Goal: Task Accomplishment & Management: Use online tool/utility

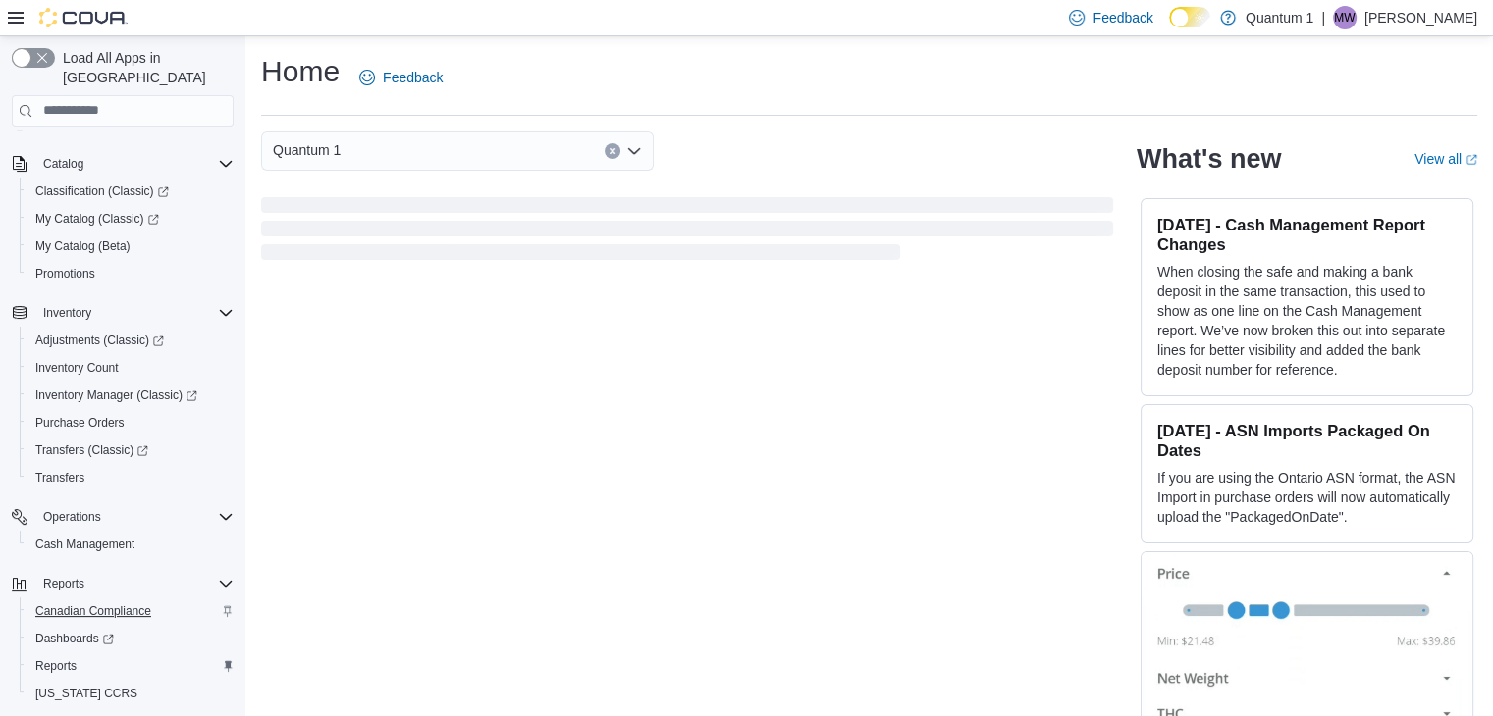
scroll to position [196, 0]
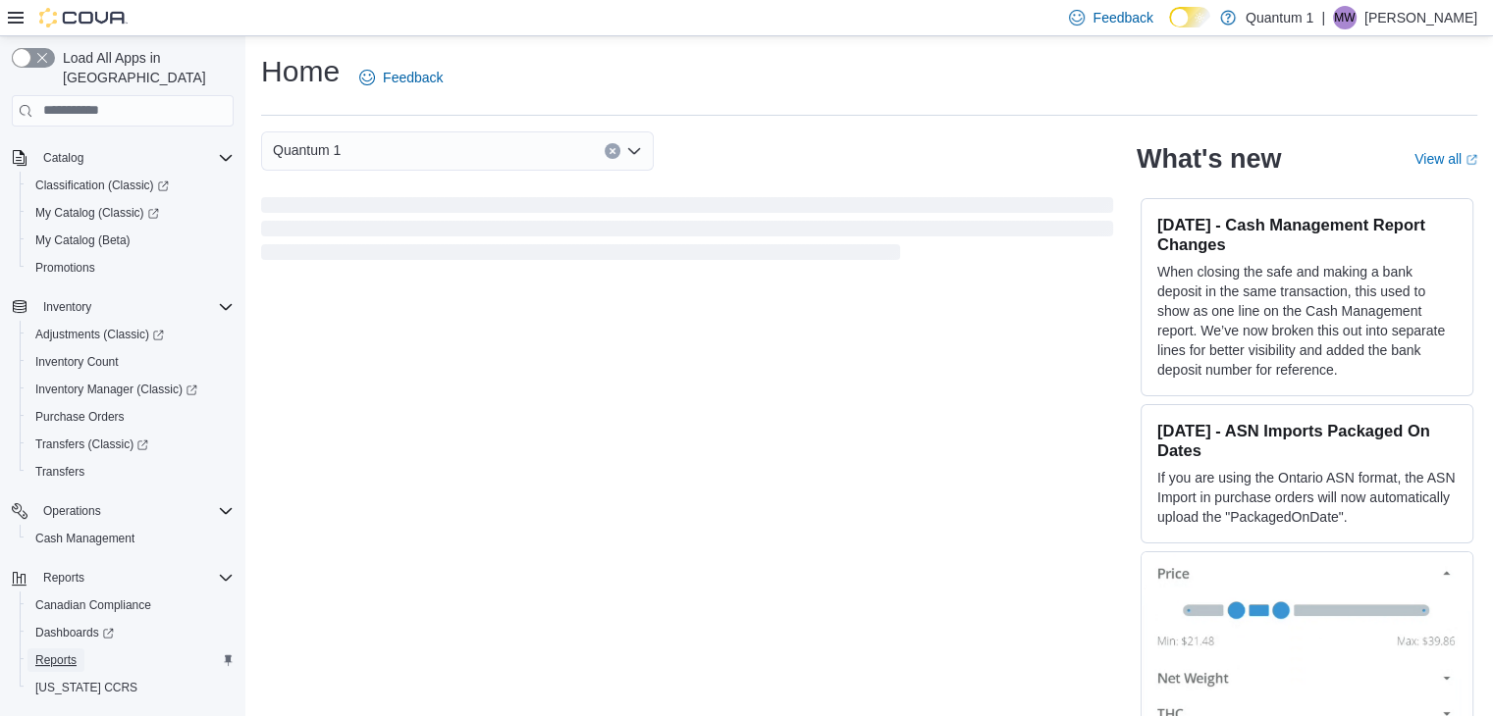
click at [56, 653] on span "Reports" at bounding box center [55, 661] width 41 height 16
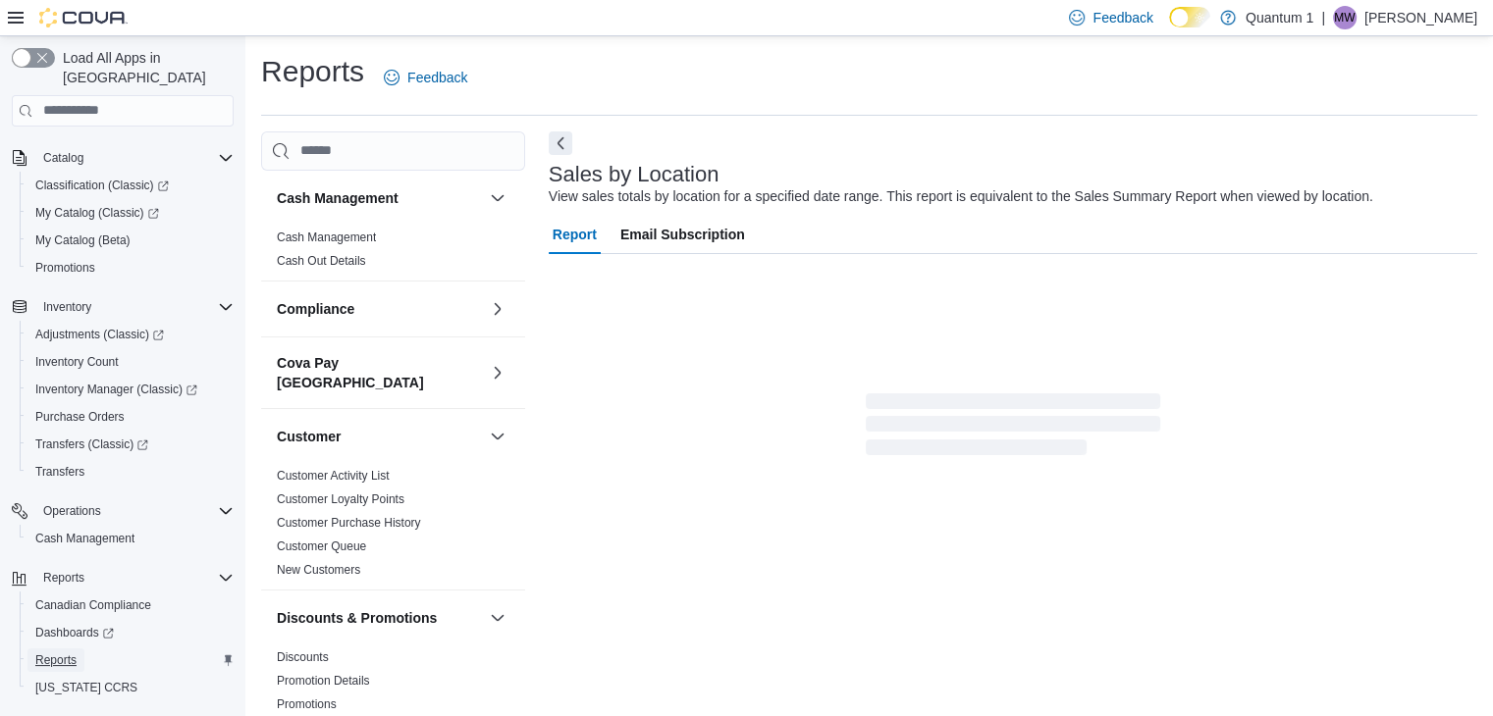
scroll to position [39, 0]
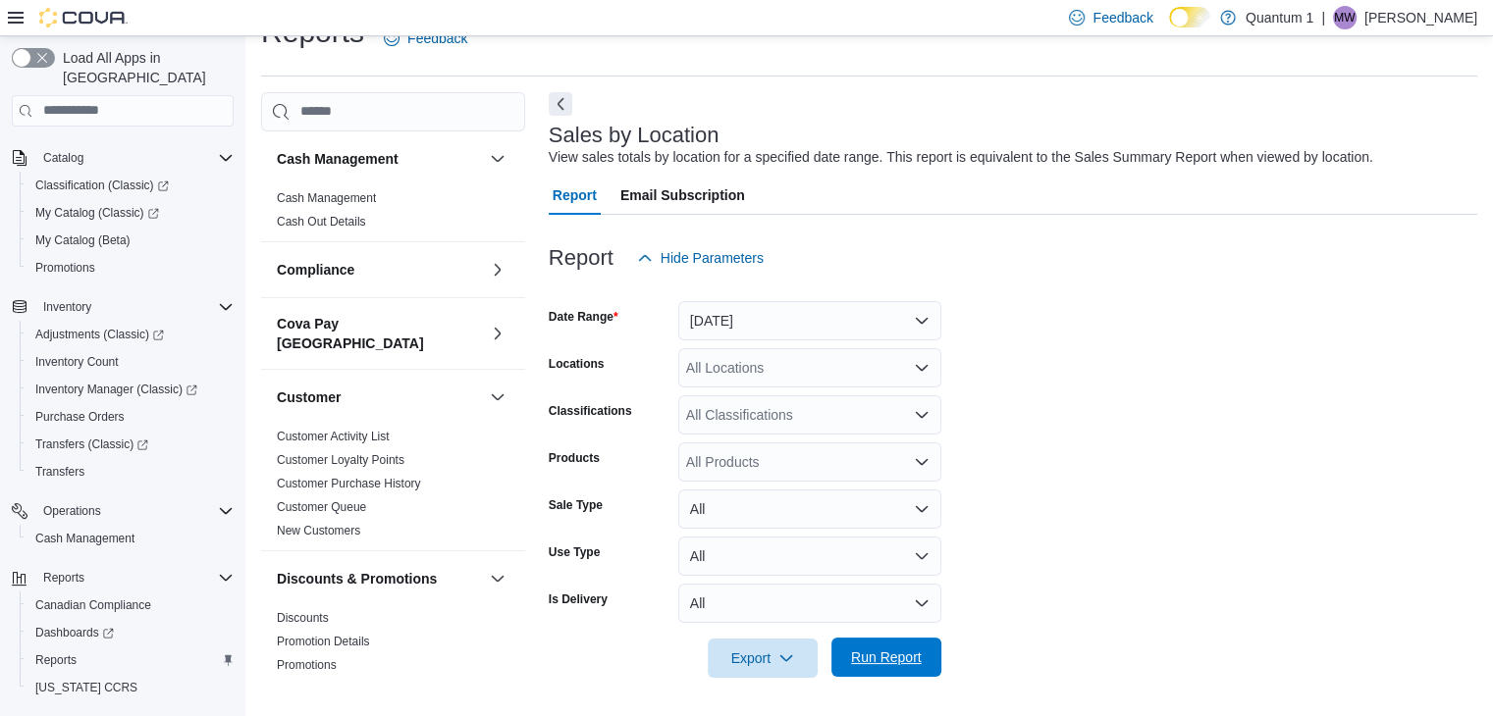
click at [873, 657] on span "Run Report" at bounding box center [886, 658] width 71 height 20
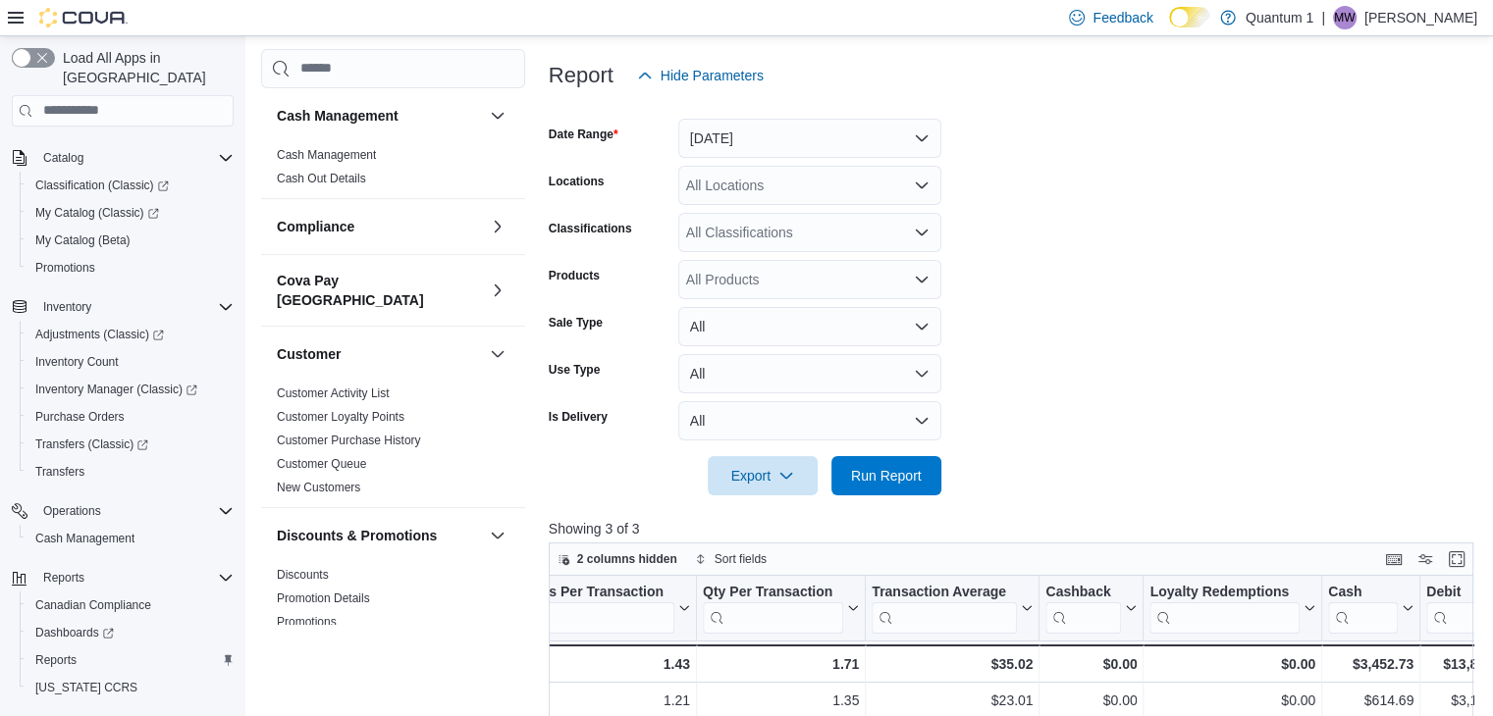
scroll to position [137, 0]
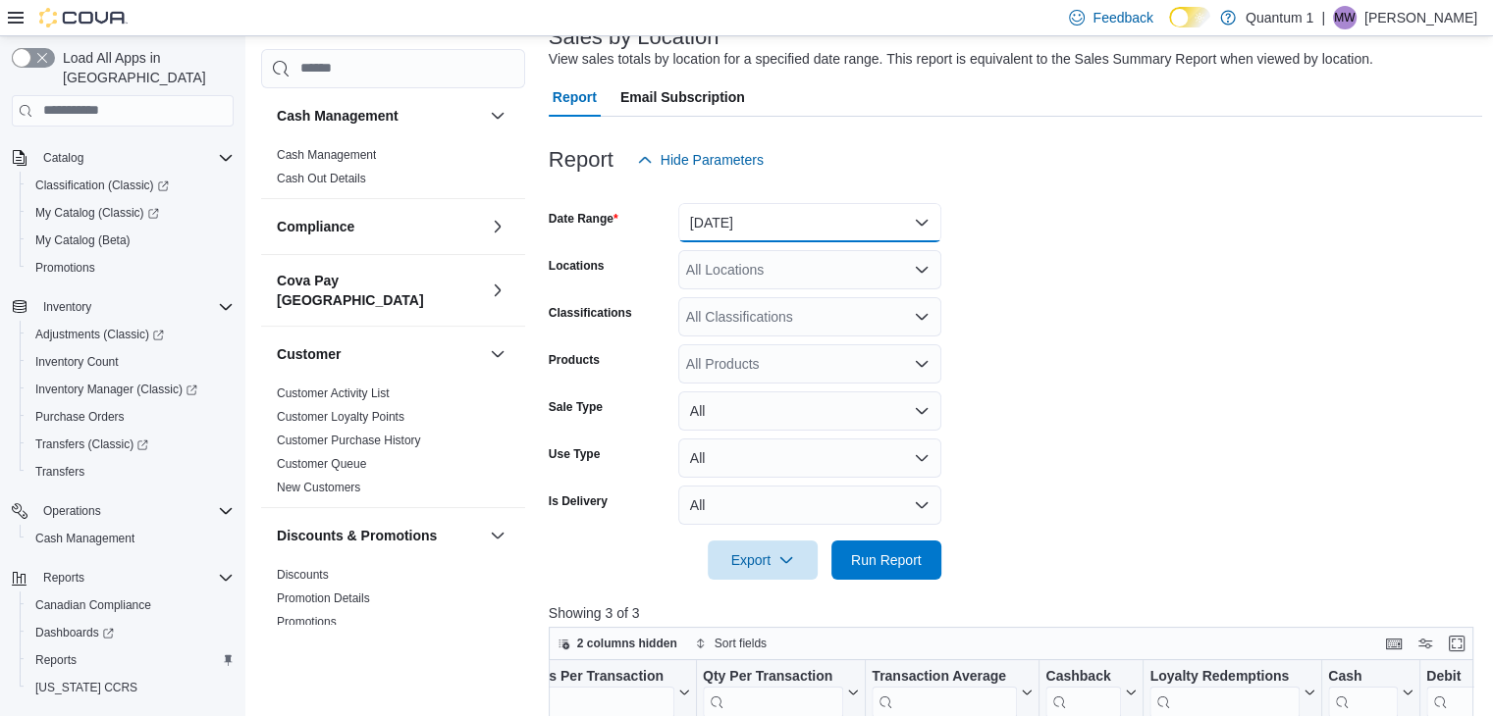
click at [922, 218] on button "[DATE]" at bounding box center [809, 222] width 263 height 39
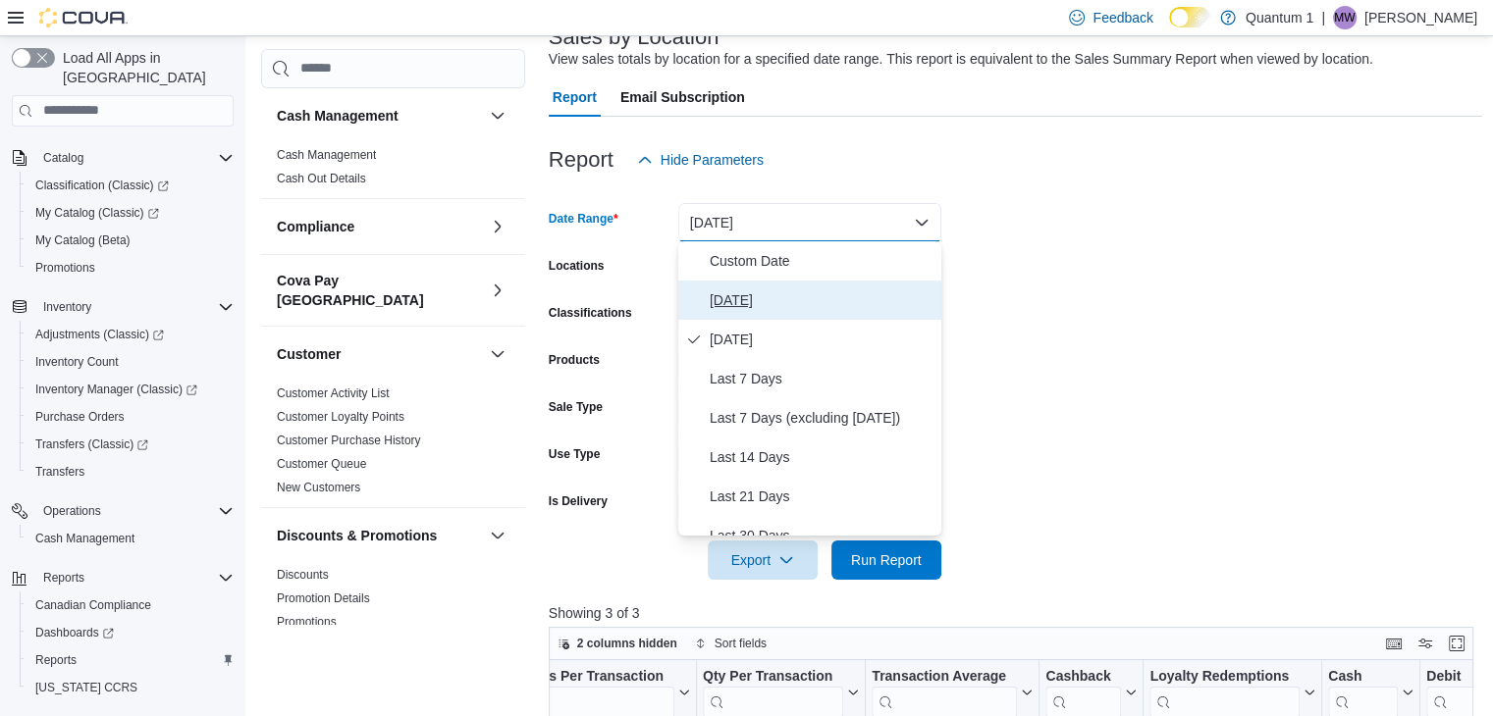
click at [741, 297] on span "[DATE]" at bounding box center [821, 301] width 224 height 24
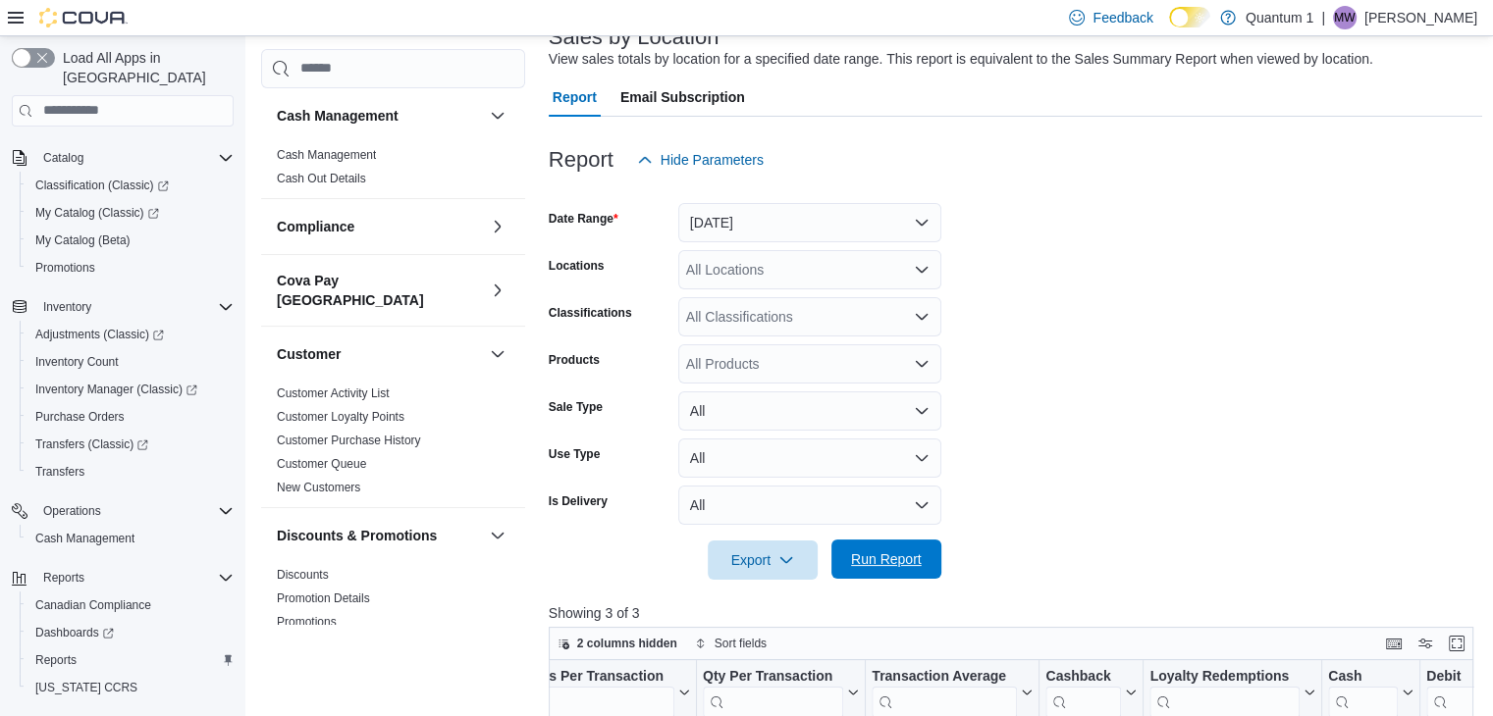
click at [886, 558] on span "Run Report" at bounding box center [886, 560] width 71 height 20
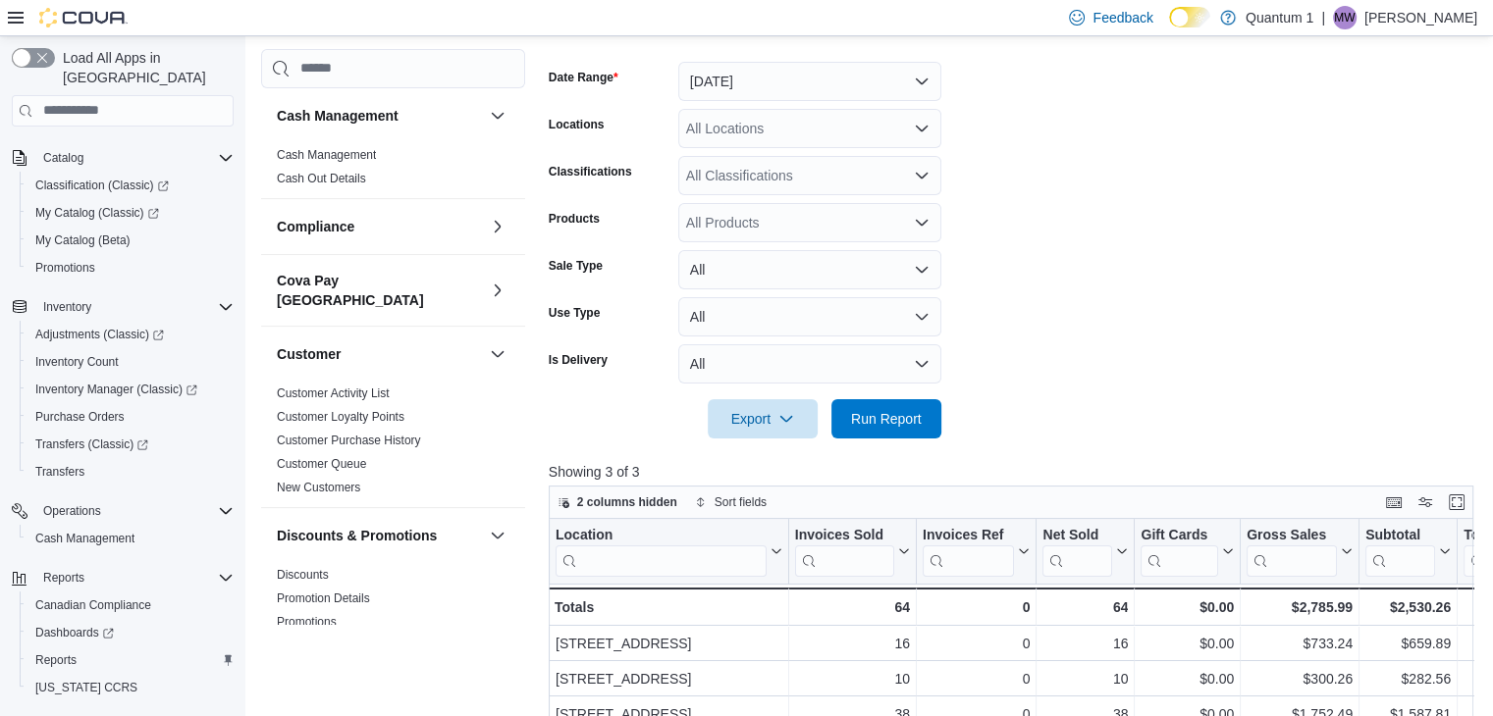
scroll to position [636, 0]
